Goal: Task Accomplishment & Management: Use online tool/utility

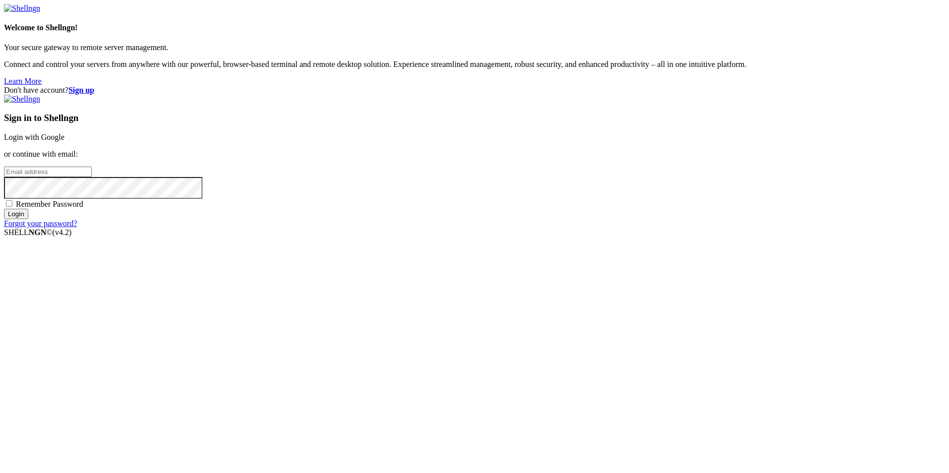
click at [65, 141] on link "Login with Google" at bounding box center [34, 137] width 61 height 8
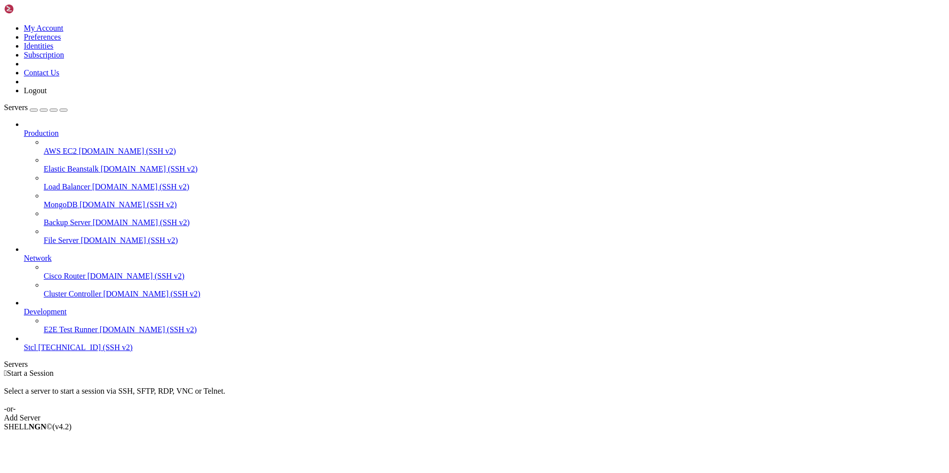
click at [536, 414] on div "Add Server" at bounding box center [474, 418] width 941 height 9
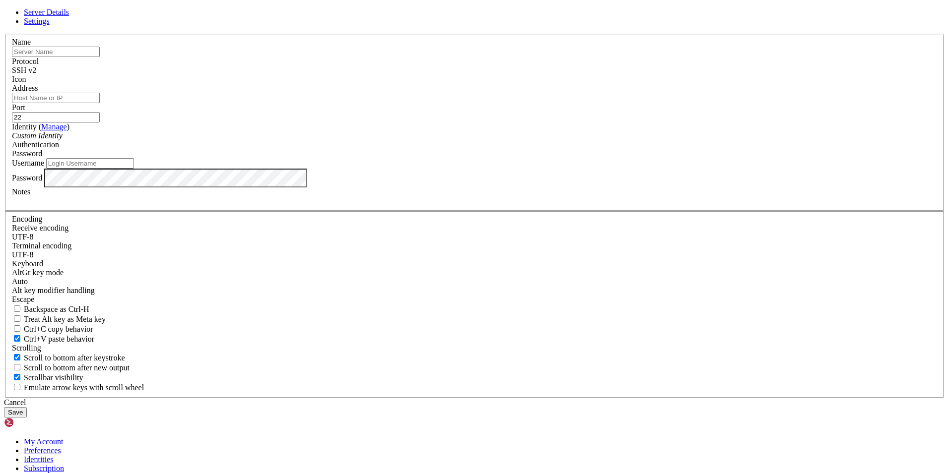
click at [100, 57] on input "text" at bounding box center [56, 52] width 88 height 10
type input "LOAD_BALANCER"
click at [100, 103] on input "Address" at bounding box center [56, 98] width 88 height 10
click at [134, 169] on input "Username" at bounding box center [90, 163] width 88 height 10
click at [100, 103] on input "Address" at bounding box center [56, 98] width 88 height 10
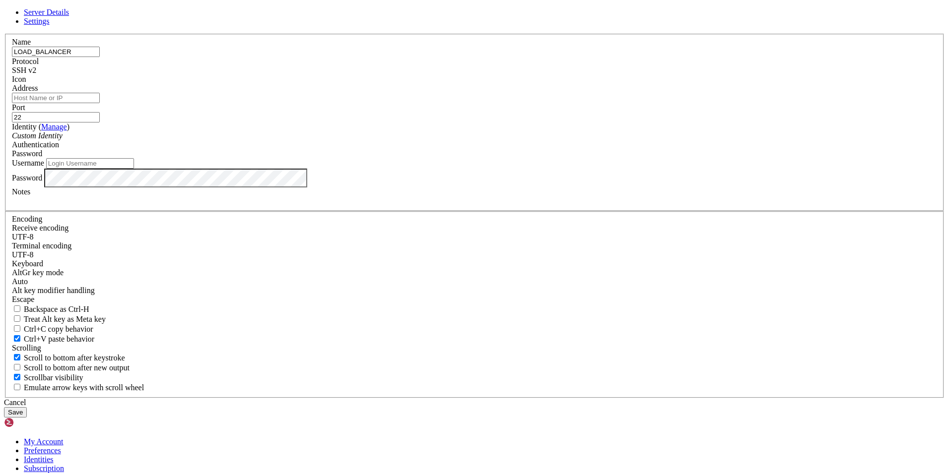
paste input "[TECHNICAL_ID] (IP_PUBLIC_DIURNO)"
drag, startPoint x: 464, startPoint y: 182, endPoint x: 394, endPoint y: 176, distance: 70.7
click at [100, 103] on input "[TECHNICAL_ID] (IP_PUBLIC_DIURNO)" at bounding box center [56, 98] width 88 height 10
type input "[TECHNICAL_ID]"
click at [410, 140] on div "Custom Identity" at bounding box center [474, 136] width 925 height 9
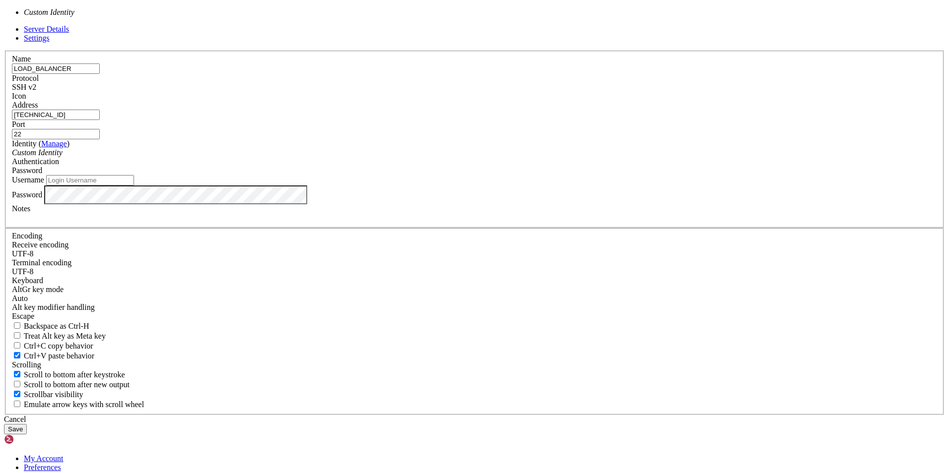
click at [410, 157] on div "Custom Identity" at bounding box center [474, 152] width 925 height 9
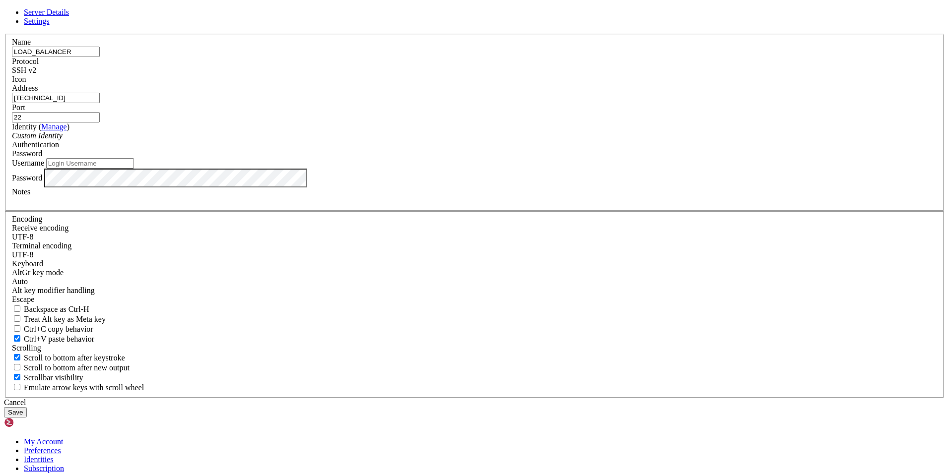
click at [547, 158] on div "Password" at bounding box center [474, 153] width 925 height 9
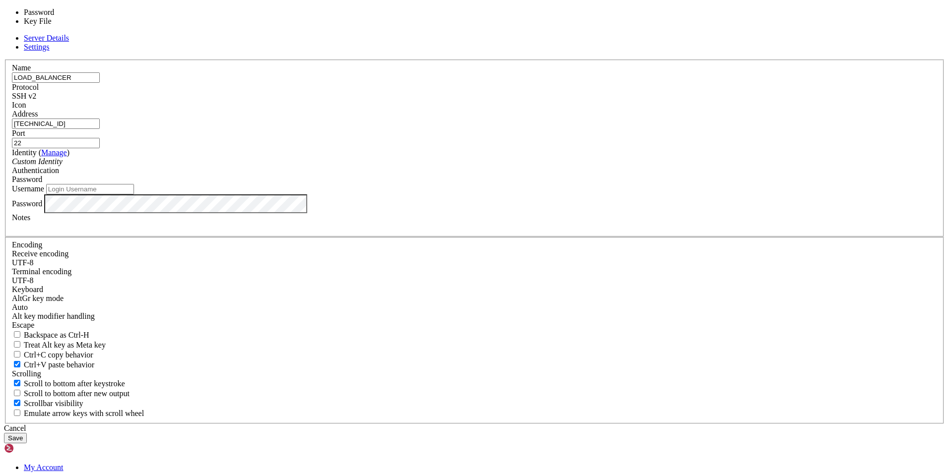
click at [547, 184] on div "Password" at bounding box center [474, 179] width 925 height 9
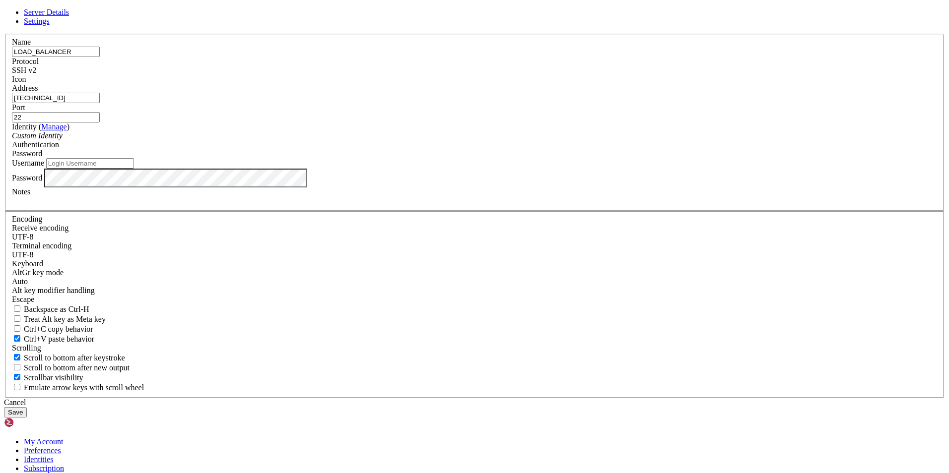
click at [134, 169] on input "Username" at bounding box center [90, 163] width 88 height 10
paste input "LDAD_BALANCER_DIURNO"
drag, startPoint x: 449, startPoint y: 256, endPoint x: 289, endPoint y: 254, distance: 159.8
click at [289, 254] on div "Server Details Settings Name LOAD_BALANCER Protocol SSH v2 Icon" at bounding box center [474, 213] width 941 height 410
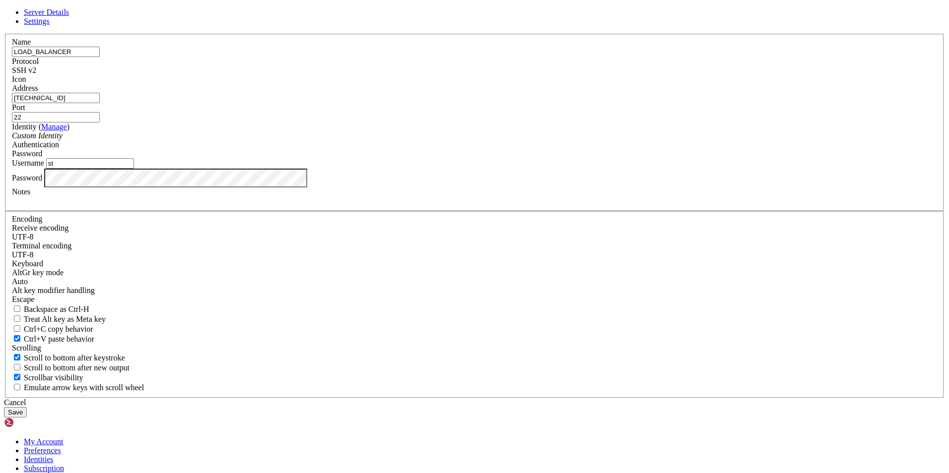
drag, startPoint x: 360, startPoint y: 257, endPoint x: 319, endPoint y: 250, distance: 41.7
click at [319, 250] on div "Server Details Settings Name LOAD_BALANCER Protocol SSH v2 Icon" at bounding box center [474, 213] width 941 height 410
paste input "stcl1"
type input "stcl1"
click at [27, 407] on button "Save" at bounding box center [15, 412] width 23 height 10
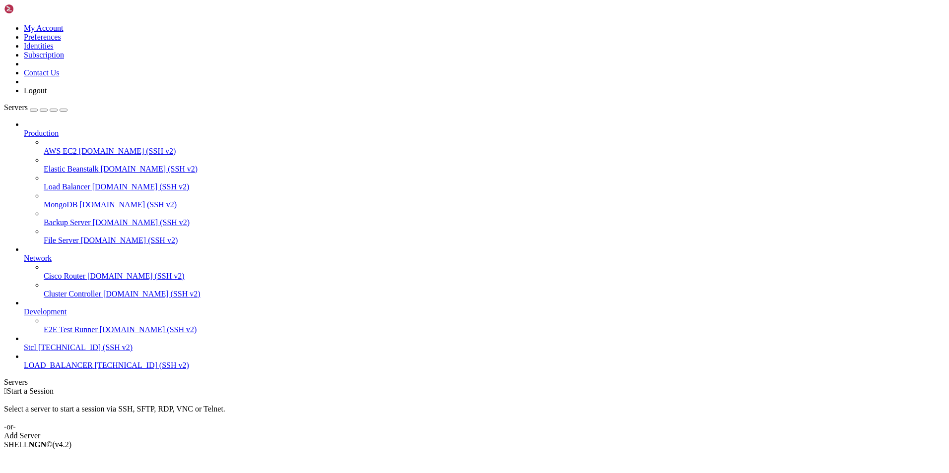
click at [42, 370] on span "LOAD_BALANCER" at bounding box center [58, 365] width 69 height 8
click at [62, 370] on span "LOAD_BALANCER" at bounding box center [58, 365] width 69 height 8
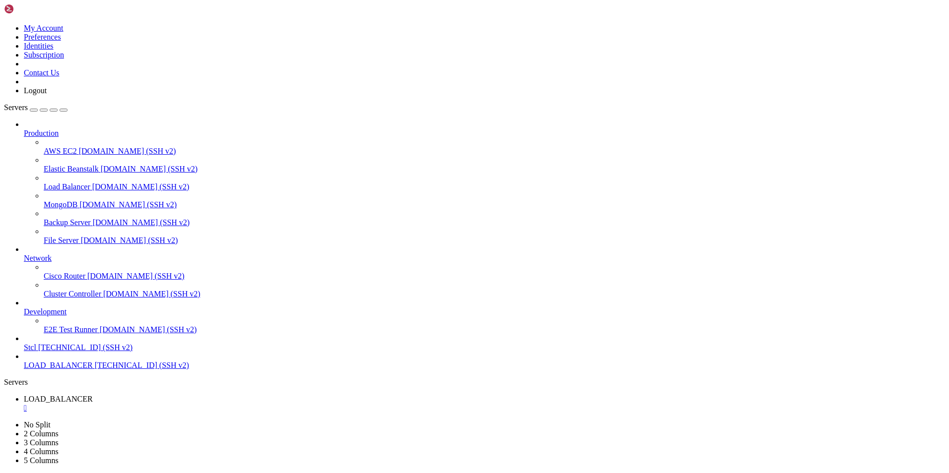
drag, startPoint x: 232, startPoint y: 705, endPoint x: 49, endPoint y: 622, distance: 201.0
click at [95, 370] on span "[TECHNICAL_ID] (SSH v2)" at bounding box center [142, 365] width 94 height 8
click at [88, 370] on span "LOAD_BALANCER" at bounding box center [58, 365] width 69 height 8
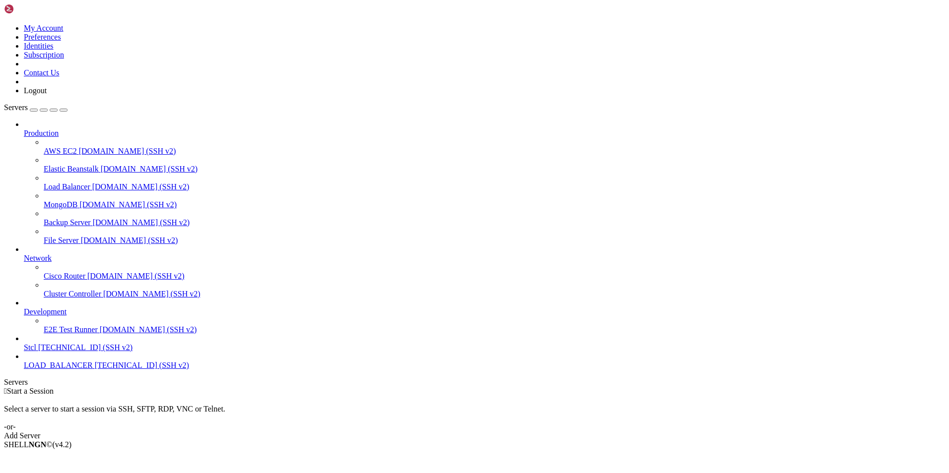
click at [30, 370] on link "LOAD_BALANCER [TECHNICAL_ID] (SSH v2)" at bounding box center [484, 365] width 921 height 9
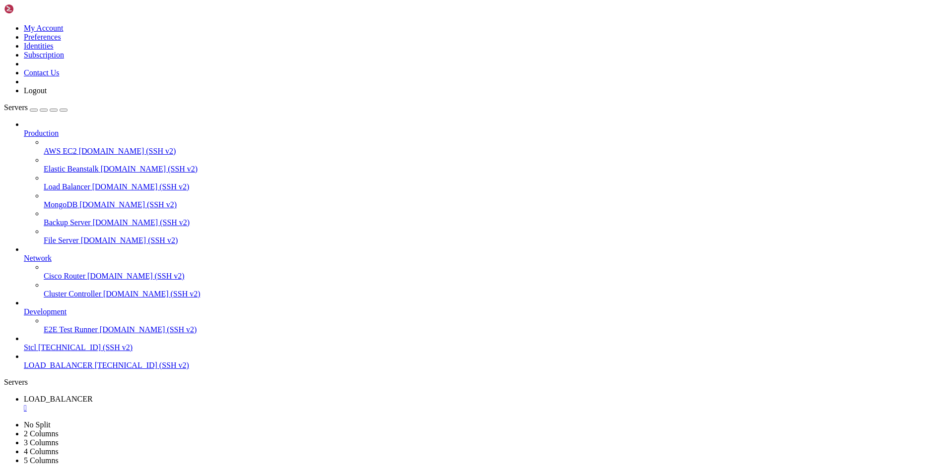
drag, startPoint x: 123, startPoint y: 586, endPoint x: 190, endPoint y: 589, distance: 67.0
drag, startPoint x: 190, startPoint y: 589, endPoint x: 190, endPoint y: 608, distance: 19.4
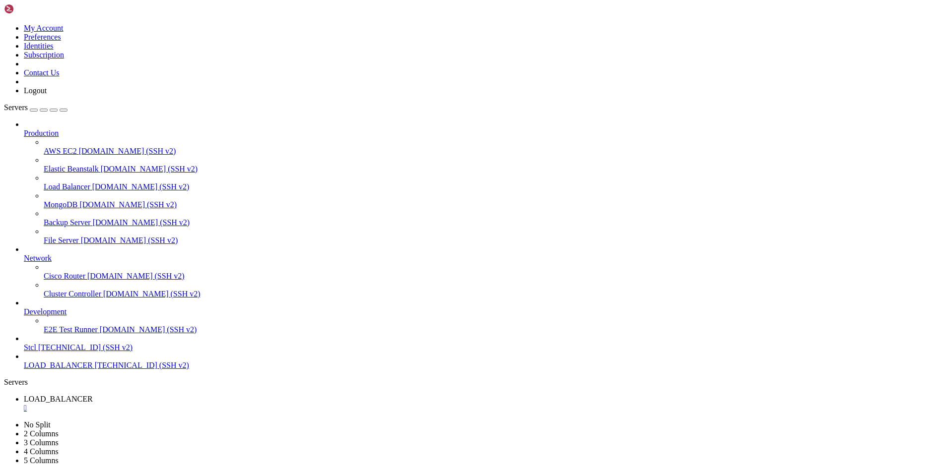
drag, startPoint x: 133, startPoint y: 595, endPoint x: 158, endPoint y: 599, distance: 26.1
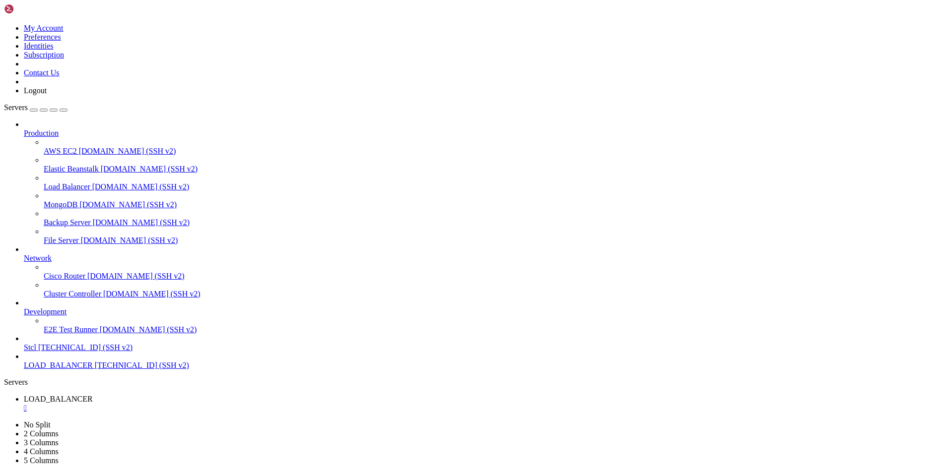
click at [67, 370] on span "LOAD_BALANCER" at bounding box center [58, 365] width 69 height 8
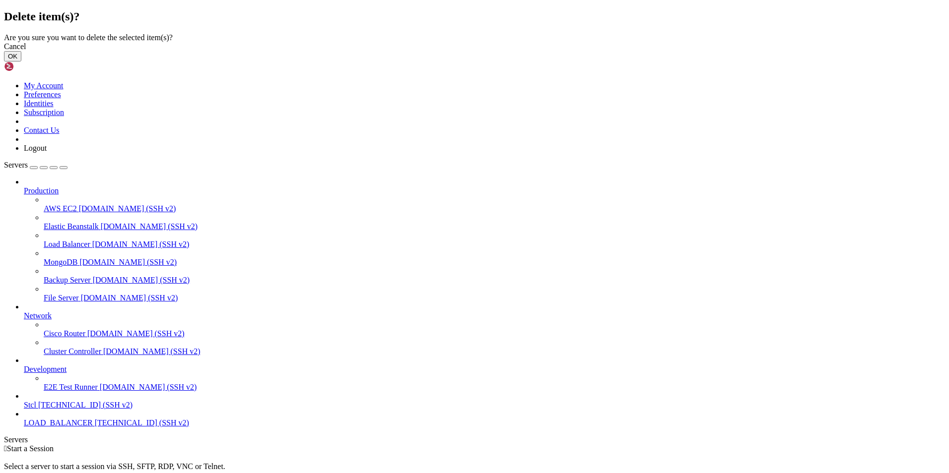
click at [21, 62] on button "OK" at bounding box center [12, 56] width 17 height 10
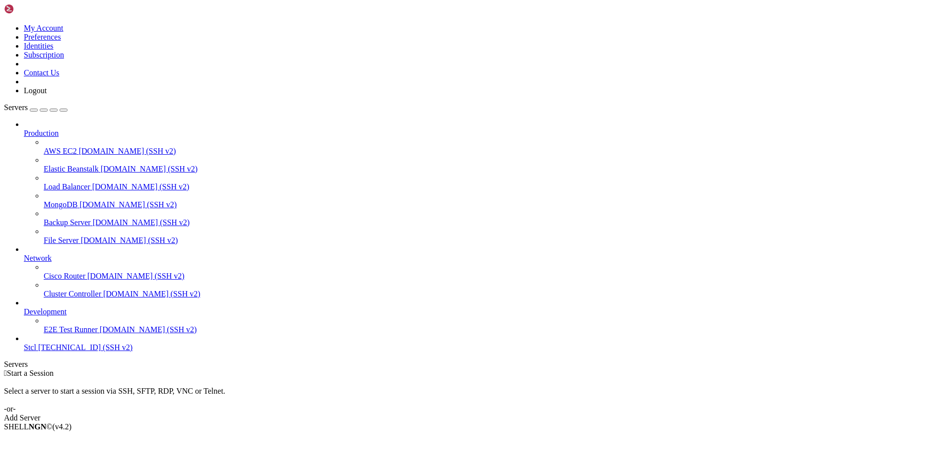
click at [63, 352] on span "[TECHNICAL_ID] (SSH v2)" at bounding box center [85, 347] width 94 height 8
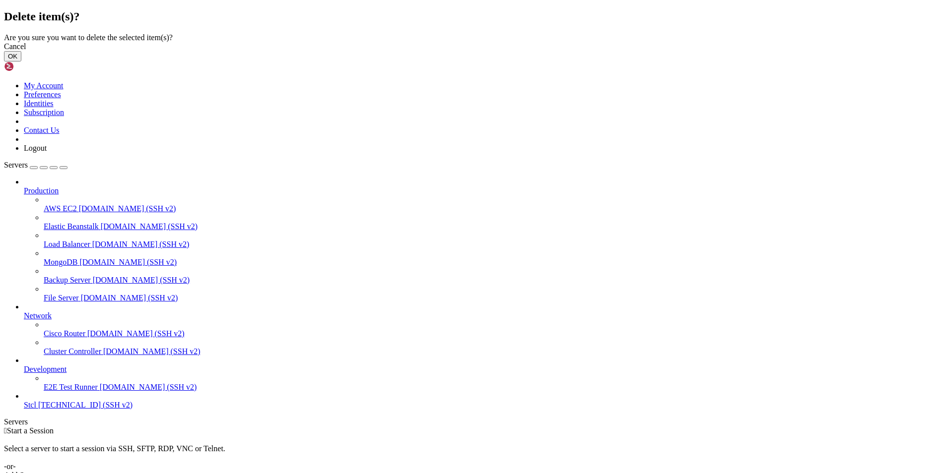
click at [21, 62] on button "OK" at bounding box center [12, 56] width 17 height 10
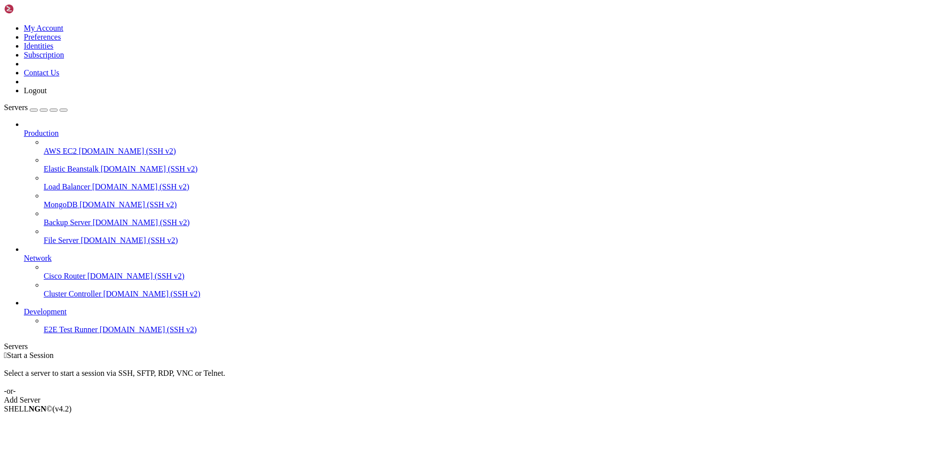
click at [539, 351] on div " Start a Session Select a server to start a session via SSH, SFTP, RDP, VNC or…" at bounding box center [474, 378] width 941 height 54
click at [542, 396] on div "Add Server" at bounding box center [474, 400] width 941 height 9
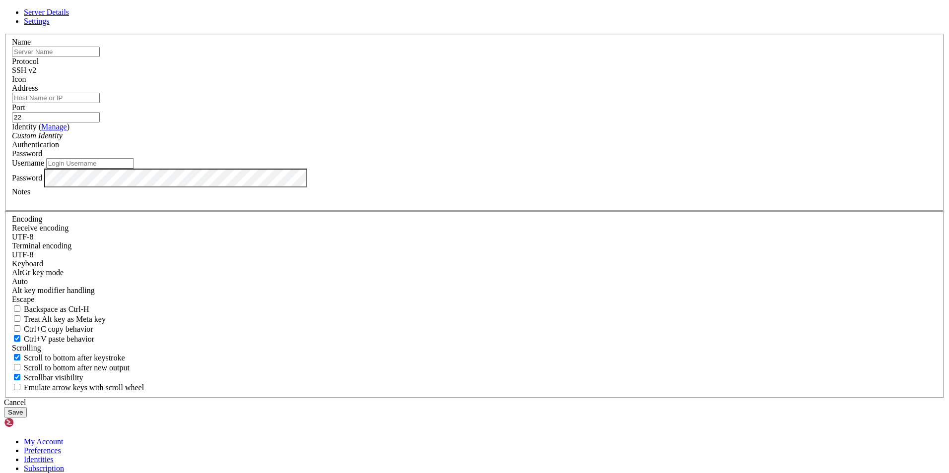
click at [100, 57] on input "text" at bounding box center [56, 52] width 88 height 10
type input "LOAD_BALANCER"
type input "[TECHNICAL_ID]"
click at [100, 103] on input "[TECHNICAL_ID]" at bounding box center [56, 98] width 88 height 10
click at [134, 169] on input "stcl1" at bounding box center [90, 163] width 88 height 10
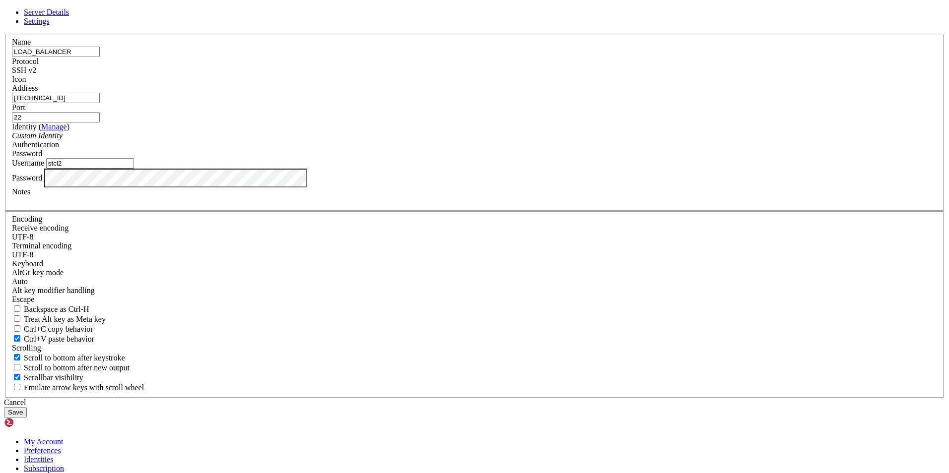
type input "stcl2"
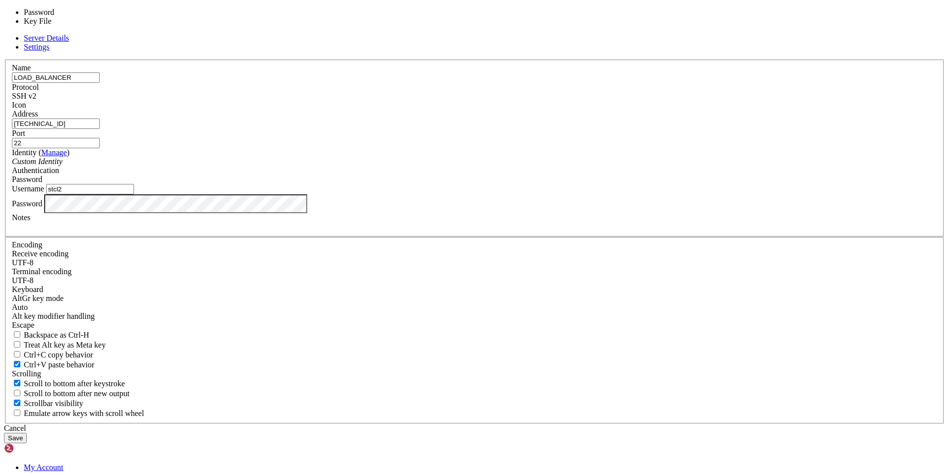
click at [540, 184] on div "Password" at bounding box center [474, 179] width 925 height 9
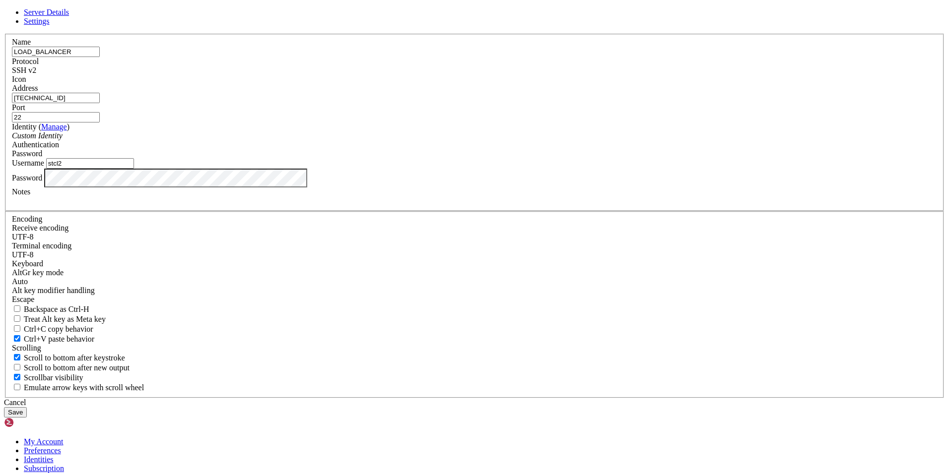
click at [285, 308] on div "Server Details Settings Name LOAD_BALANCER Protocol SSH v2 Icon" at bounding box center [474, 213] width 941 height 410
click at [27, 407] on button "Save" at bounding box center [15, 412] width 23 height 10
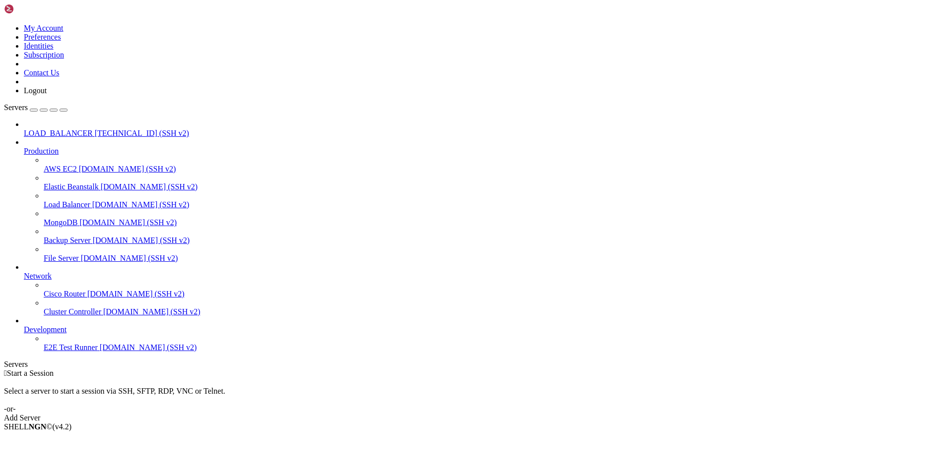
click at [95, 129] on span "[TECHNICAL_ID] (SSH v2)" at bounding box center [142, 133] width 94 height 8
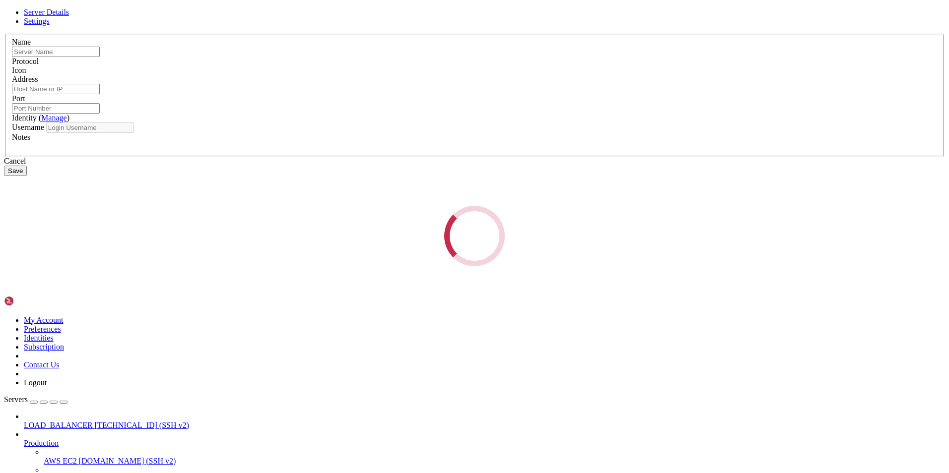
type input "LOAD_BALANCER"
type input "[TECHNICAL_ID]"
type input "22"
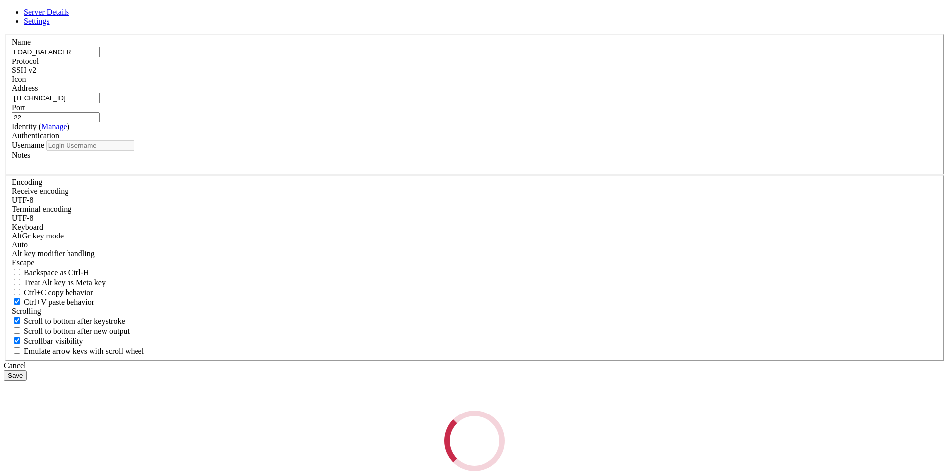
type input "stcl2"
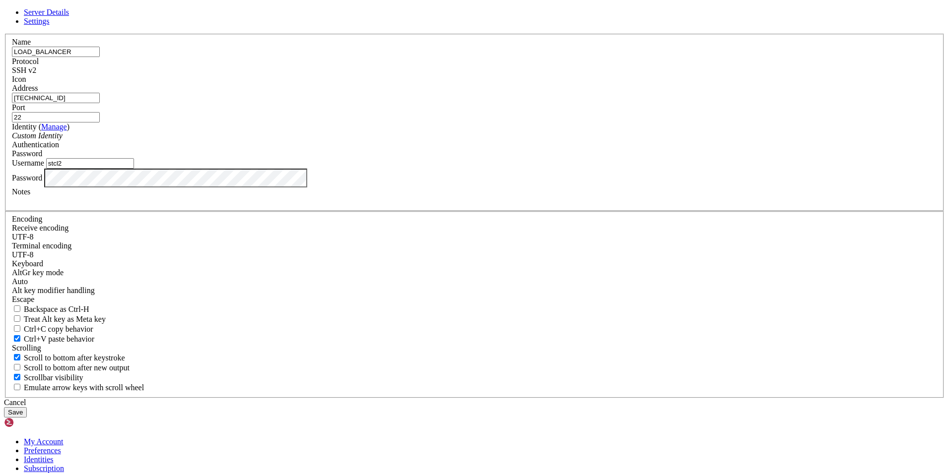
click at [260, 292] on div "Server Details Settings Name LOAD_BALANCER Protocol SSH v2 Icon" at bounding box center [474, 213] width 941 height 410
click at [27, 407] on button "Save" at bounding box center [15, 412] width 23 height 10
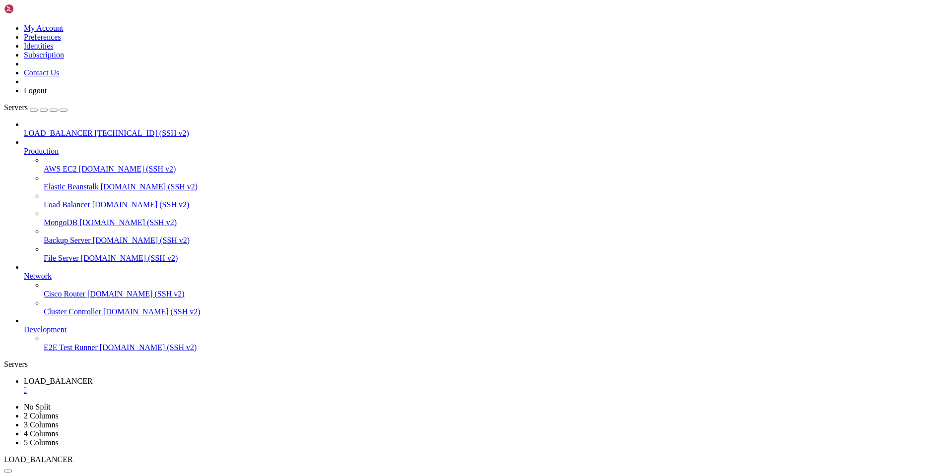
click at [211, 386] on div "" at bounding box center [484, 390] width 921 height 9
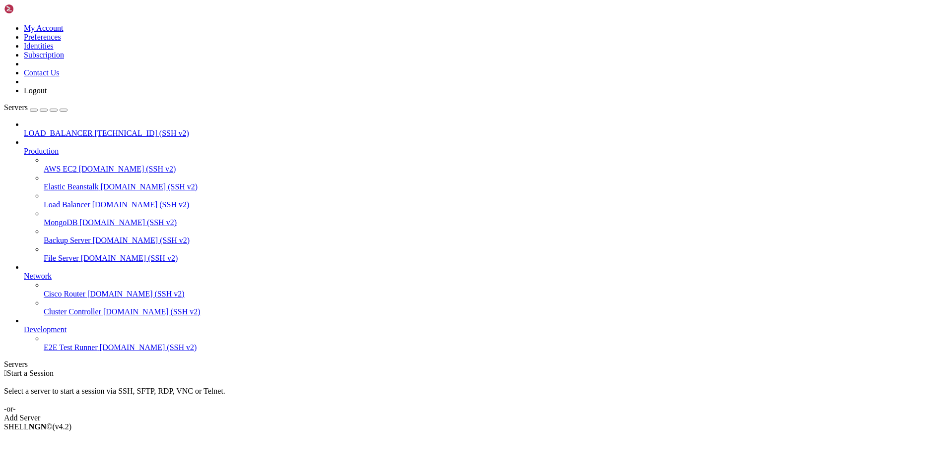
click at [95, 129] on span "[TECHNICAL_ID] (SSH v2)" at bounding box center [142, 133] width 94 height 8
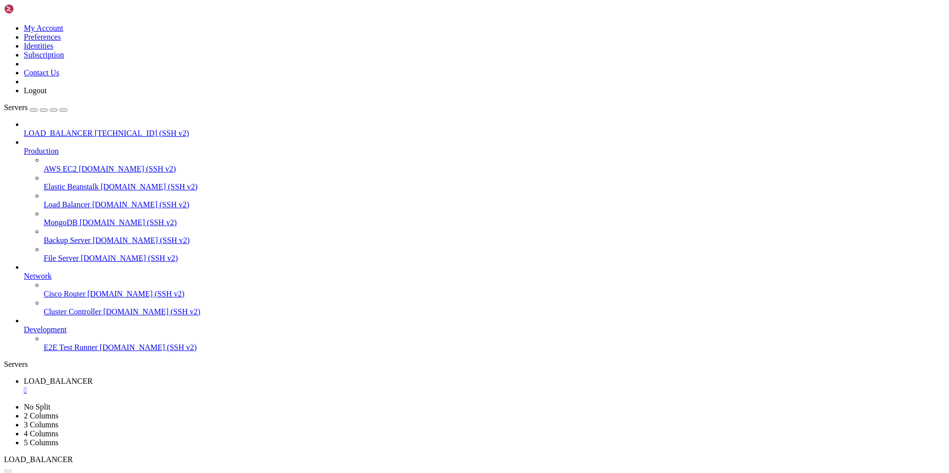
scroll to position [0, 0]
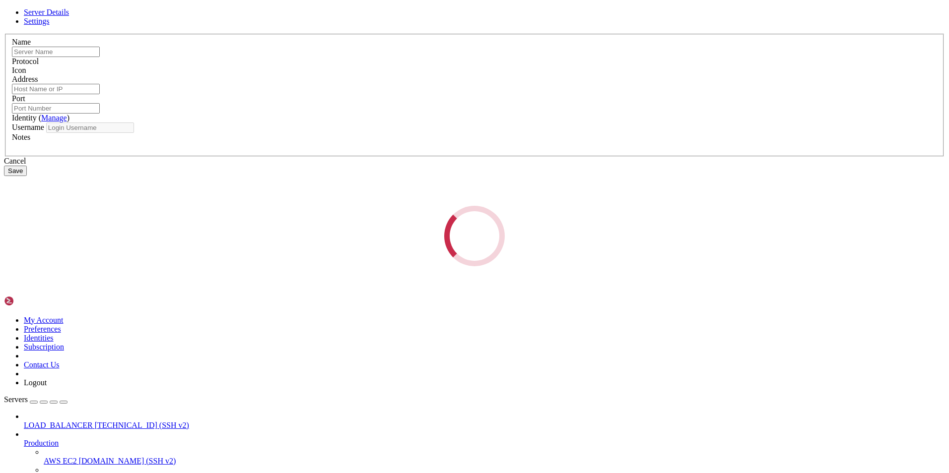
type input "LOAD_BALANCER"
type input "[TECHNICAL_ID]"
type input "22"
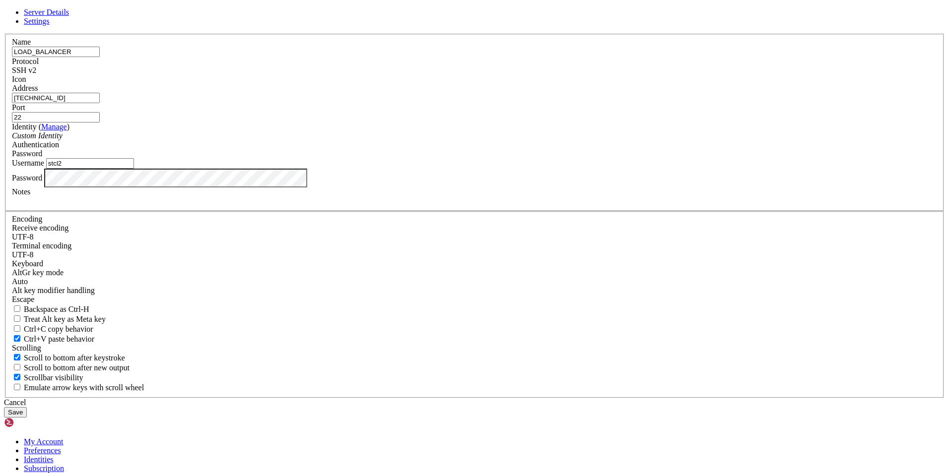
click at [134, 169] on input "stcl2" at bounding box center [90, 163] width 88 height 10
type input "stcl1"
click at [27, 407] on button "Save" at bounding box center [15, 412] width 23 height 10
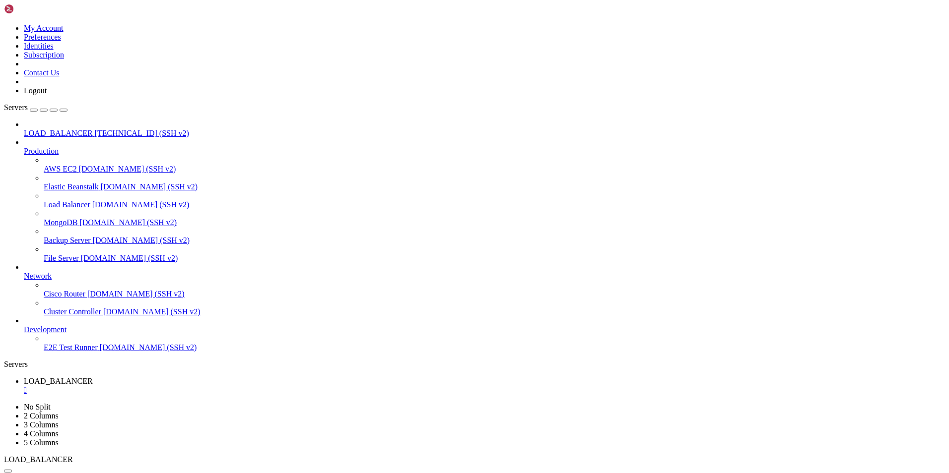
click at [95, 129] on span "[TECHNICAL_ID] (SSH v2)" at bounding box center [142, 133] width 94 height 8
click at [298, 404] on div "" at bounding box center [484, 408] width 921 height 9
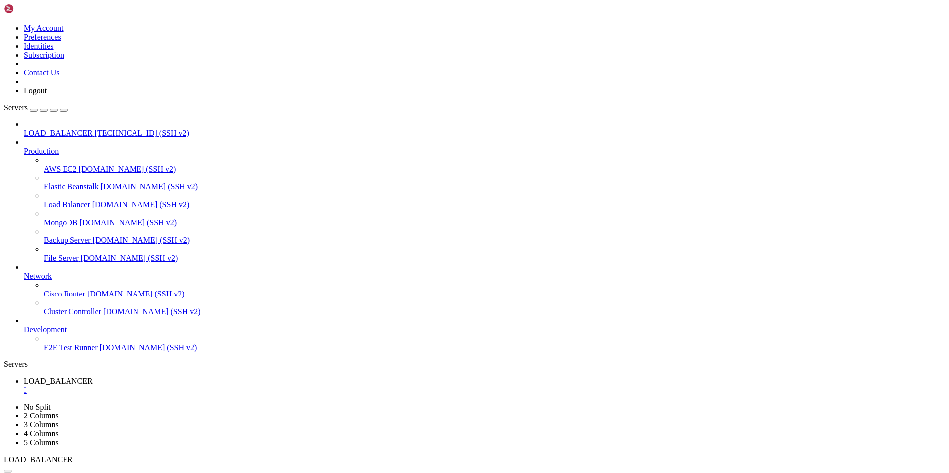
click at [208, 377] on link "LOAD_BALANCER " at bounding box center [484, 386] width 921 height 18
click at [208, 386] on div "" at bounding box center [484, 390] width 921 height 9
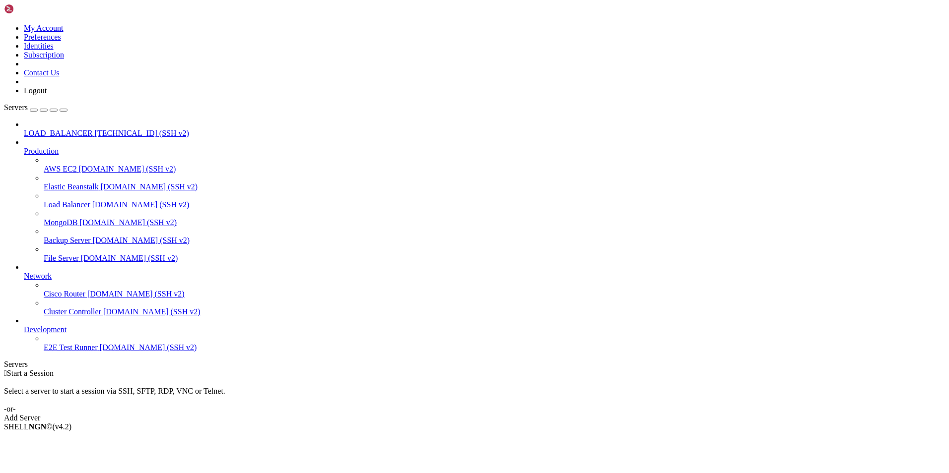
click at [95, 129] on span "[TECHNICAL_ID] (SSH v2)" at bounding box center [142, 133] width 94 height 8
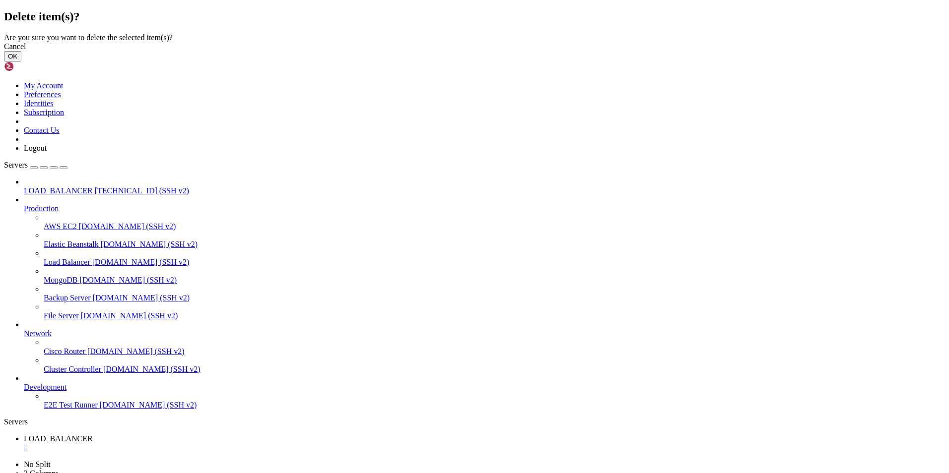
click at [21, 62] on button "OK" at bounding box center [12, 56] width 17 height 10
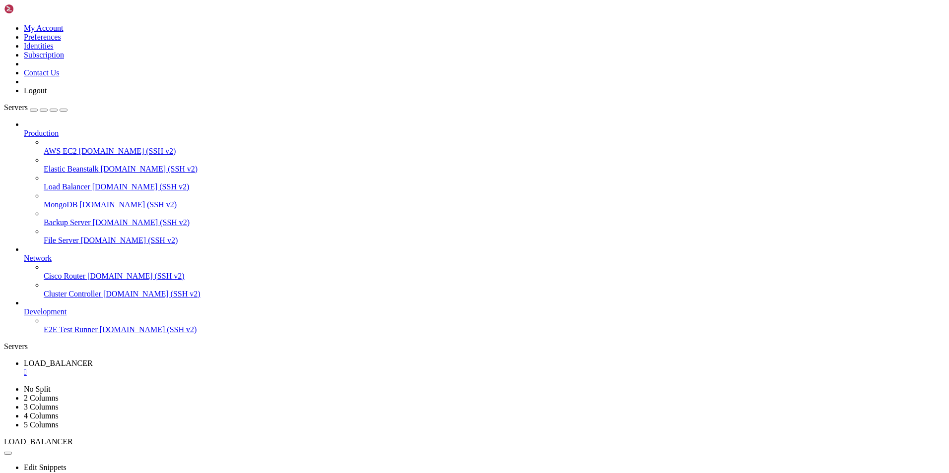
click at [208, 368] on div "" at bounding box center [484, 372] width 921 height 9
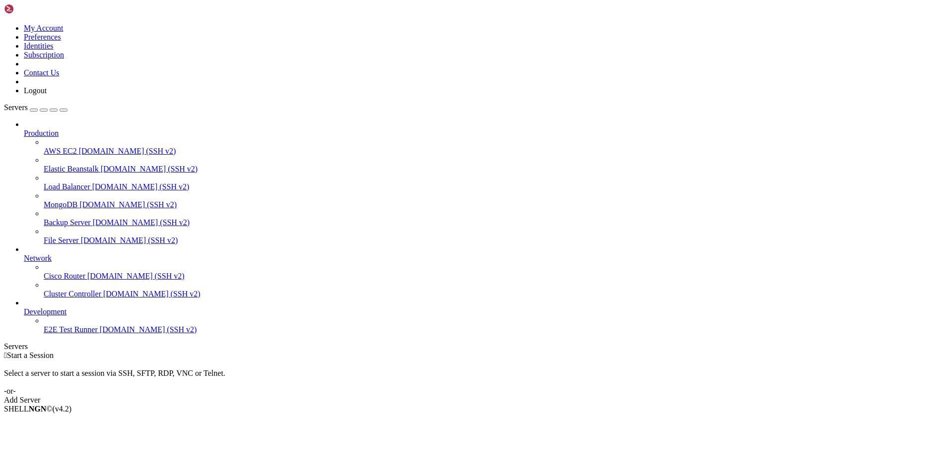
click at [542, 396] on div "Add Server" at bounding box center [474, 400] width 941 height 9
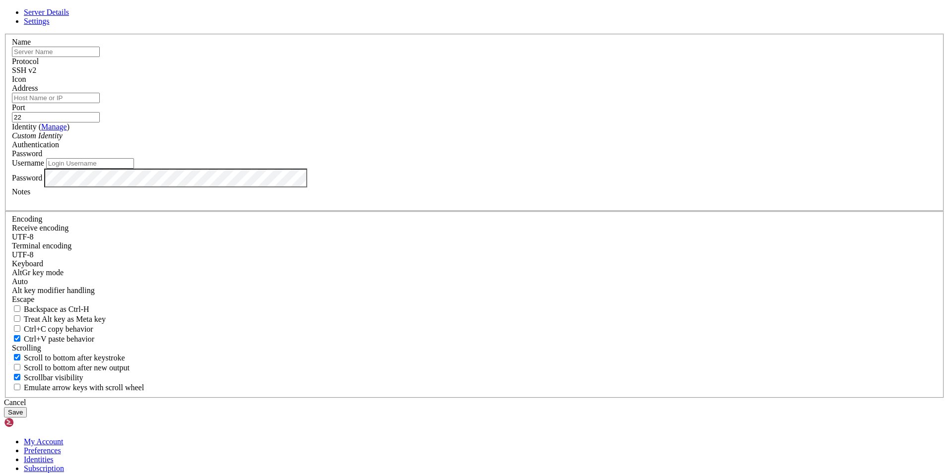
click at [100, 57] on input "text" at bounding box center [56, 52] width 88 height 10
type input "LOAD_BALANCER"
type input "[TECHNICAL_ID]"
click at [100, 103] on input "[TECHNICAL_ID]" at bounding box center [56, 98] width 88 height 10
click at [100, 123] on input "22" at bounding box center [56, 117] width 88 height 10
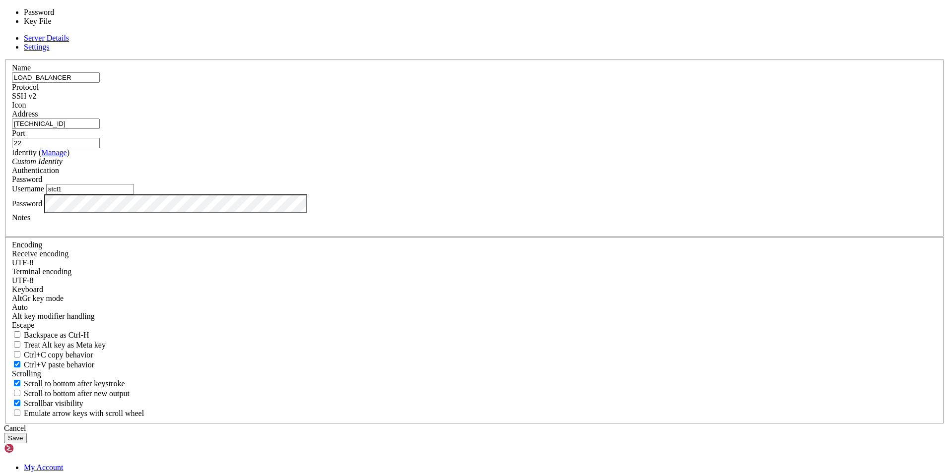
click at [42, 184] on span "Password" at bounding box center [27, 179] width 30 height 8
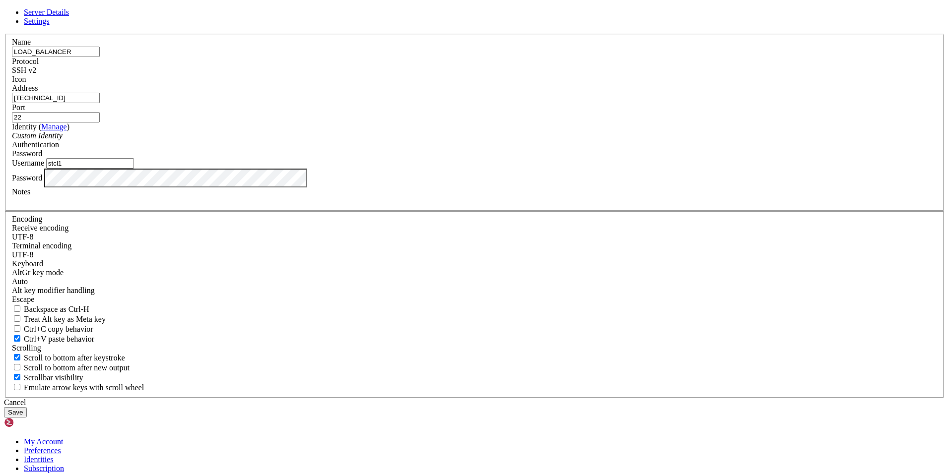
click at [42, 158] on span "Password" at bounding box center [27, 153] width 30 height 8
click at [134, 169] on input "stcl1" at bounding box center [90, 163] width 88 height 10
drag, startPoint x: 377, startPoint y: 251, endPoint x: 250, endPoint y: 251, distance: 127.0
click at [250, 251] on div "Server Details Settings Name LOAD_BALANCER Protocol SSH v2 Icon" at bounding box center [474, 213] width 941 height 410
type input "nacho"
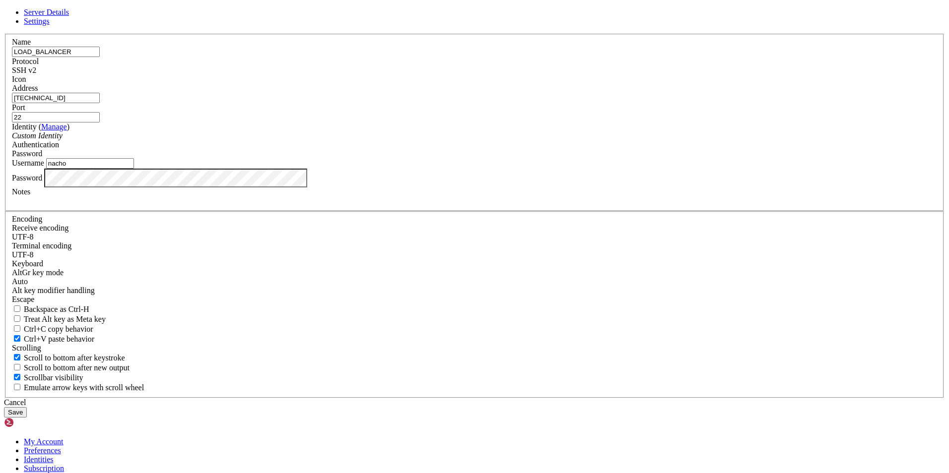
click at [27, 407] on button "Save" at bounding box center [15, 412] width 23 height 10
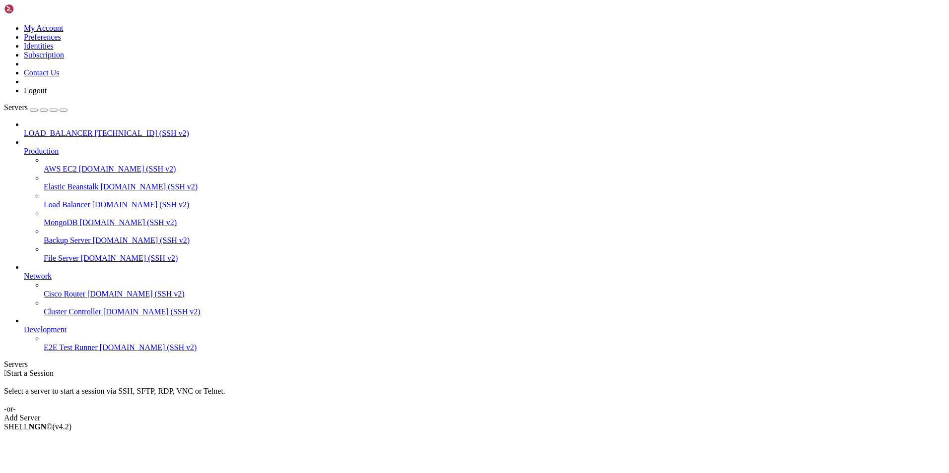
click at [51, 129] on span "LOAD_BALANCER" at bounding box center [58, 133] width 69 height 8
